Goal: Navigation & Orientation: Go to known website

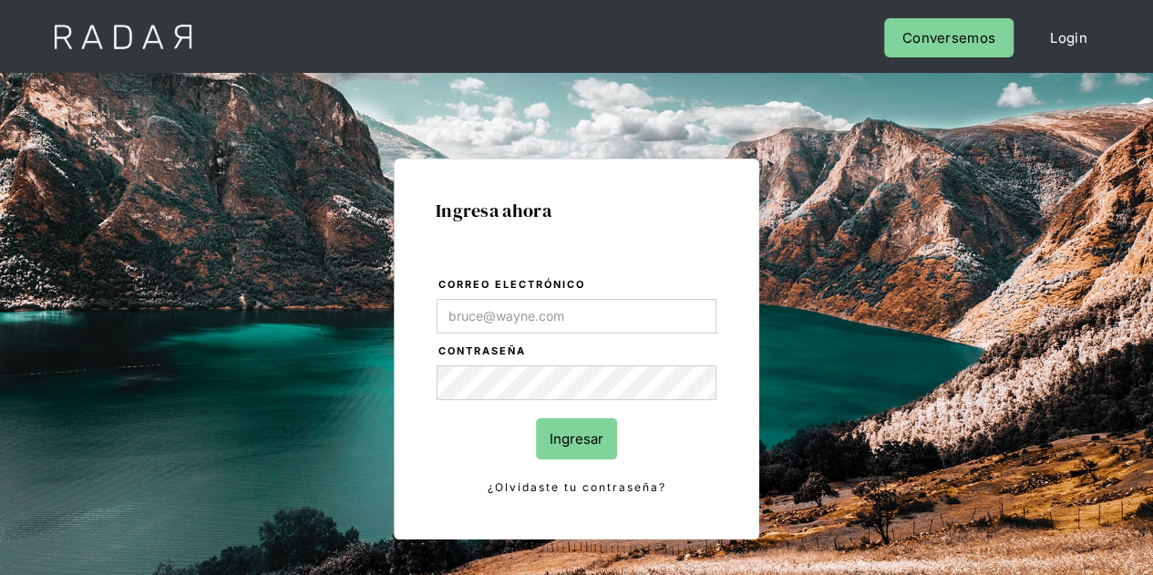
type input "[PERSON_NAME][EMAIL_ADDRESS][DOMAIN_NAME]"
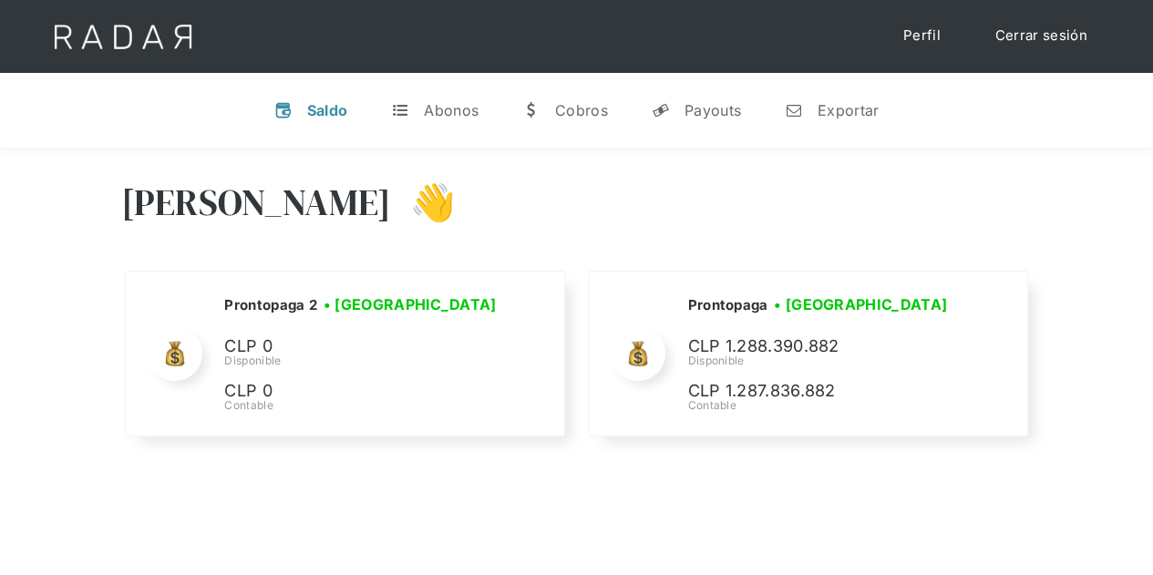
click at [1132, 246] on div "Hola Evans 👋 Cargando tus cuentas... Nombre de la empresa • Conectada • Descone…" at bounding box center [576, 311] width 1153 height 326
